Goal: Task Accomplishment & Management: Use online tool/utility

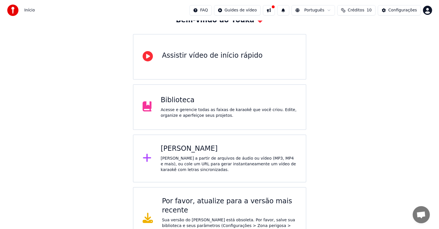
scroll to position [45, 0]
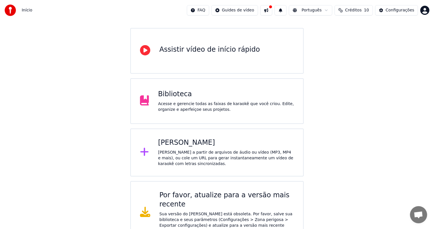
click at [199, 150] on div "[PERSON_NAME] a partir de arquivos de áudio ou vídeo (MP3, MP4 e mais), ou cole…" at bounding box center [226, 158] width 136 height 17
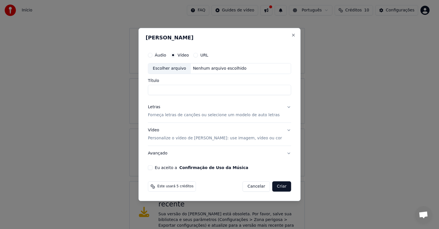
click at [175, 68] on div "Escolher arquivo" at bounding box center [169, 68] width 43 height 10
type input "**********"
click at [238, 114] on p "Forneça letras de canções ou selecione um modelo de auto letras" at bounding box center [214, 115] width 132 height 6
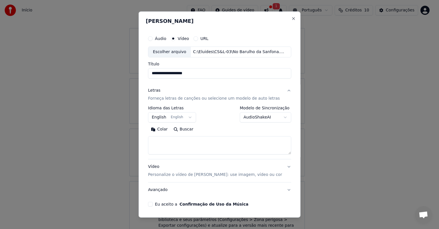
click at [192, 118] on button "English English" at bounding box center [172, 117] width 48 height 10
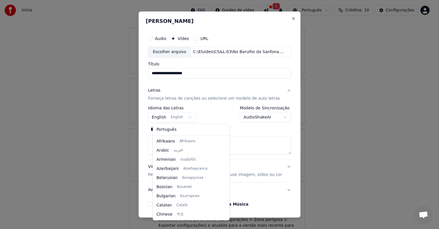
scroll to position [46, 0]
select select "**"
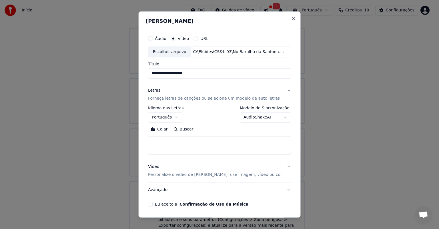
click at [166, 141] on textarea at bounding box center [219, 145] width 143 height 18
paste textarea "**********"
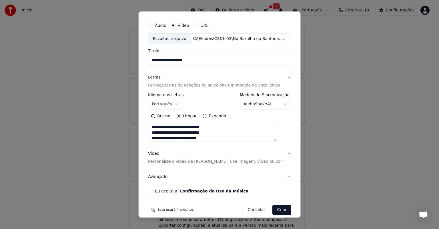
scroll to position [20, 0]
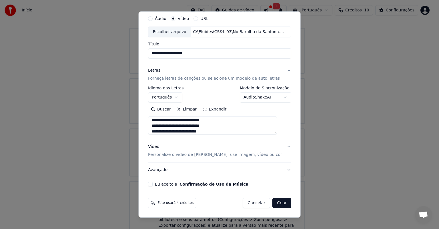
type textarea "**********"
click at [153, 185] on button "Eu aceito a Confirmação de Uso da Música" at bounding box center [150, 184] width 5 height 5
click at [273, 203] on button "Criar" at bounding box center [282, 203] width 19 height 10
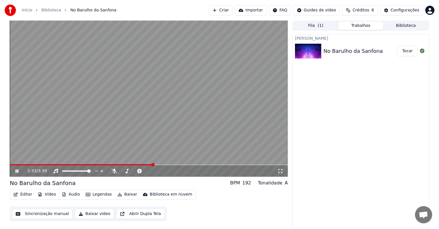
click at [269, 165] on span at bounding box center [149, 164] width 278 height 1
drag, startPoint x: 19, startPoint y: 160, endPoint x: 17, endPoint y: 167, distance: 7.5
click at [11, 166] on div "3:24 / 3:39" at bounding box center [149, 99] width 278 height 156
click at [13, 165] on div "3:29 / 3:39" at bounding box center [149, 99] width 278 height 156
click at [13, 165] on span at bounding box center [142, 164] width 265 height 1
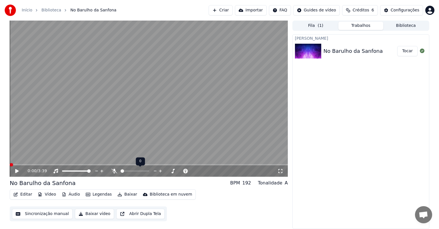
click at [10, 163] on span at bounding box center [11, 164] width 3 height 3
click at [15, 171] on icon at bounding box center [20, 171] width 13 height 5
click at [96, 213] on button "Baixar vídeo" at bounding box center [94, 214] width 39 height 10
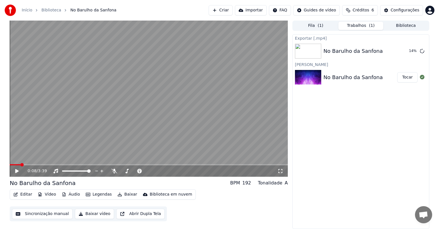
click at [48, 9] on link "Biblioteca" at bounding box center [51, 10] width 20 height 6
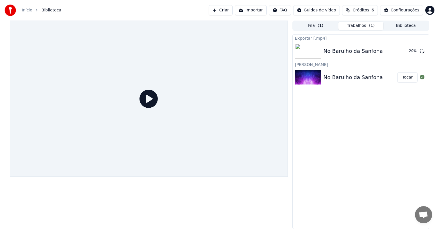
click at [26, 10] on link "Início" at bounding box center [27, 10] width 11 height 6
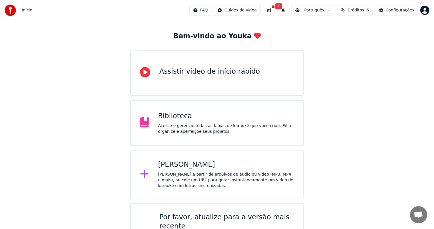
scroll to position [45, 0]
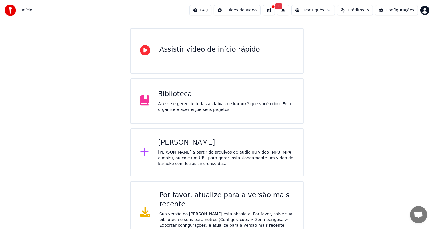
click at [239, 9] on html "Início FAQ Guides de vídeo 1 Português Créditos 6 Configurações Bem-vindo ao Yo…" at bounding box center [217, 99] width 434 height 289
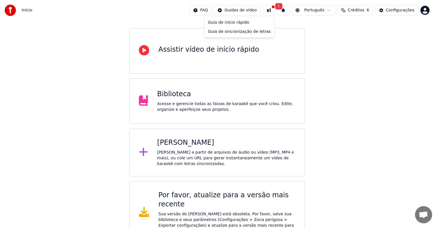
click at [144, 7] on html "Início FAQ Guides de vídeo 1 Português Créditos 6 Configurações Bem-vindo ao Yo…" at bounding box center [219, 99] width 439 height 289
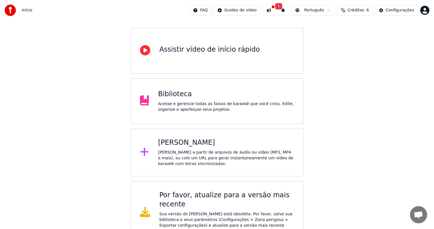
click at [186, 101] on div "Acesse e gerencie todas as faixas de karaokê que você criou. Edite, organize e …" at bounding box center [226, 106] width 136 height 11
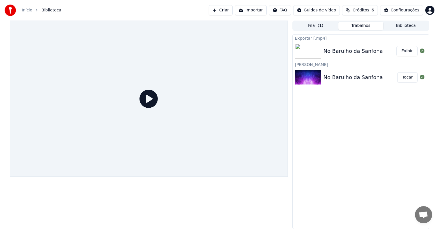
click at [406, 51] on button "Exibir" at bounding box center [407, 51] width 21 height 10
